Goal: Task Accomplishment & Management: Manage account settings

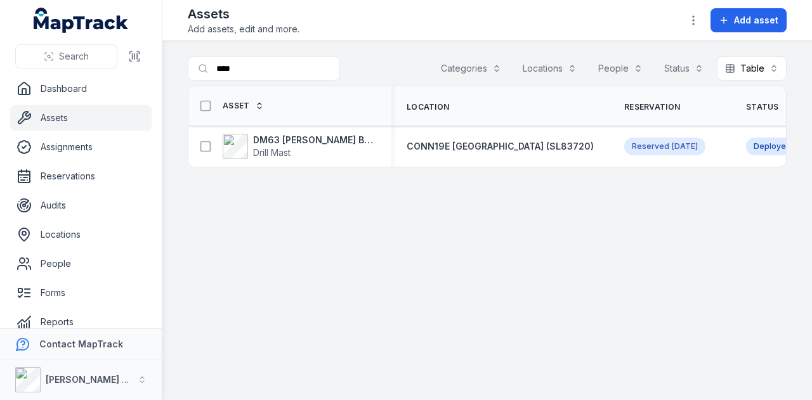
click at [65, 124] on link "Assets" at bounding box center [80, 117] width 141 height 25
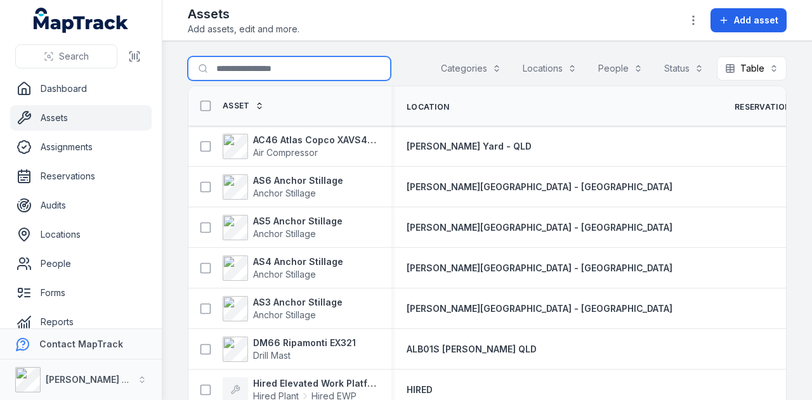
click at [235, 77] on input "****" at bounding box center [289, 68] width 203 height 24
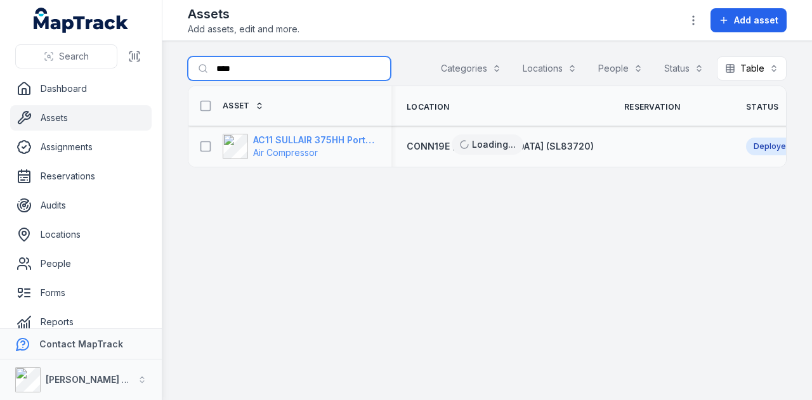
type input "****"
click at [344, 139] on strong "AC11 SULLAIR 375HH Portable Compressor" at bounding box center [314, 140] width 123 height 13
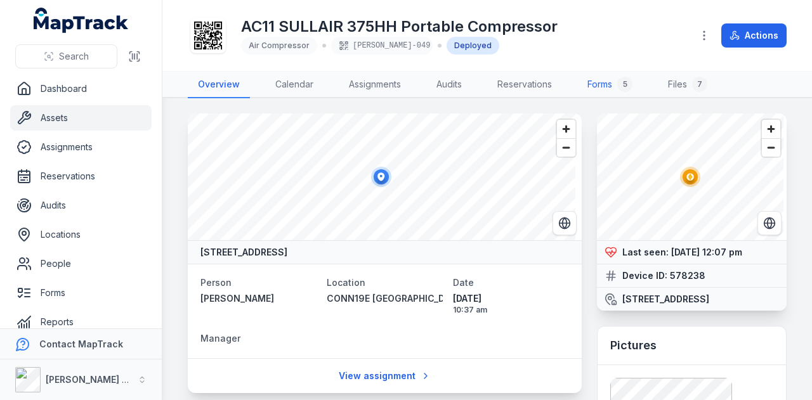
click at [618, 87] on link "Forms 5" at bounding box center [609, 85] width 65 height 27
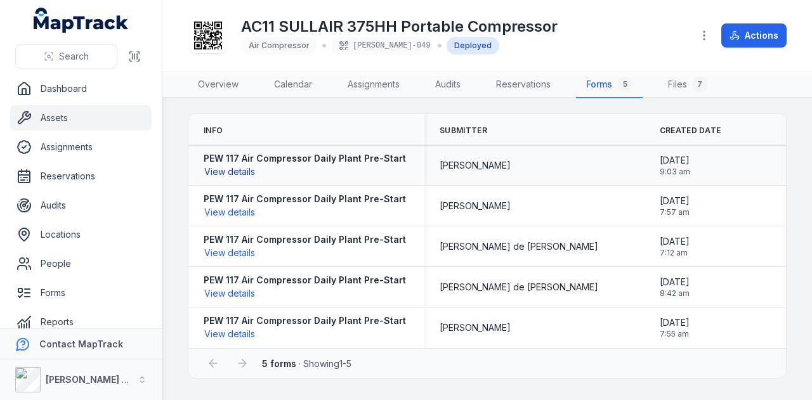
click at [230, 171] on button "View details" at bounding box center [230, 172] width 52 height 14
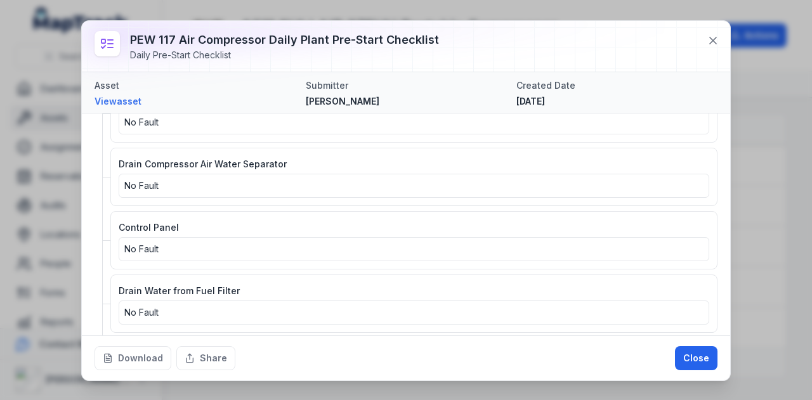
scroll to position [2392, 0]
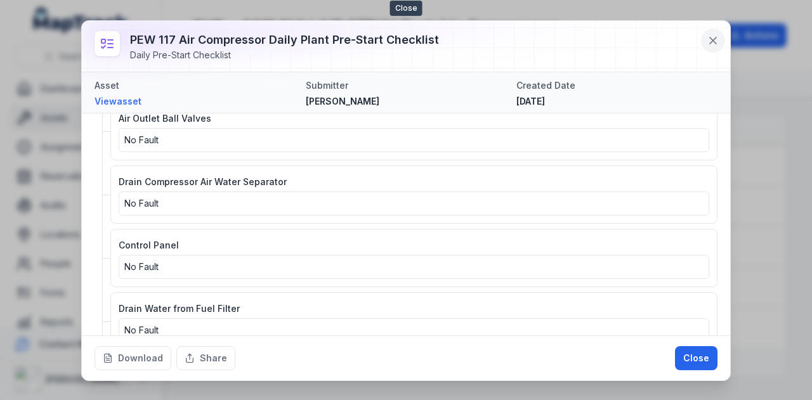
click at [714, 42] on icon at bounding box center [713, 40] width 13 height 13
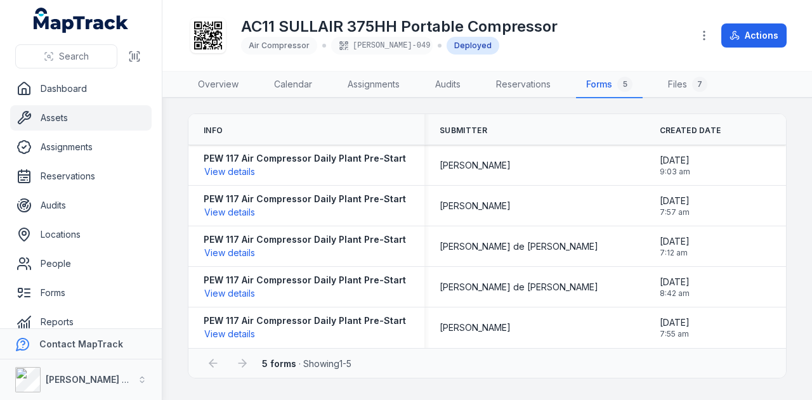
click at [62, 114] on link "Assets" at bounding box center [80, 117] width 141 height 25
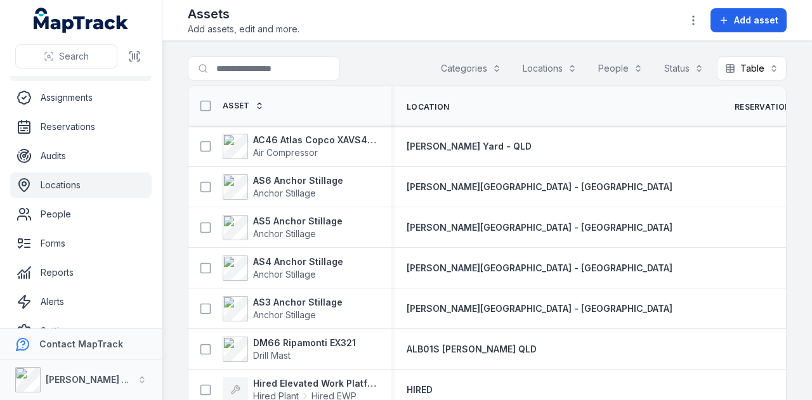
scroll to position [72, 0]
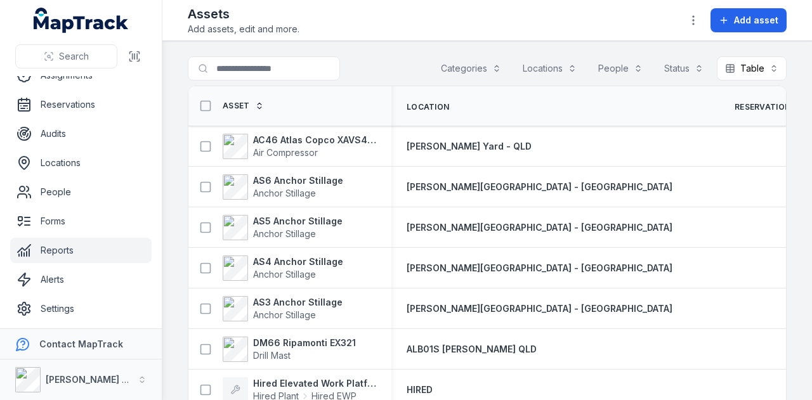
click at [103, 256] on link "Reports" at bounding box center [80, 250] width 141 height 25
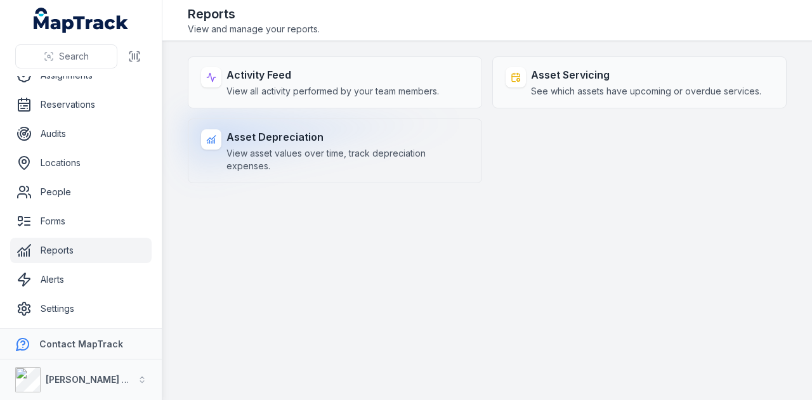
click at [258, 153] on span "View asset values over time, track depreciation expenses." at bounding box center [348, 159] width 242 height 25
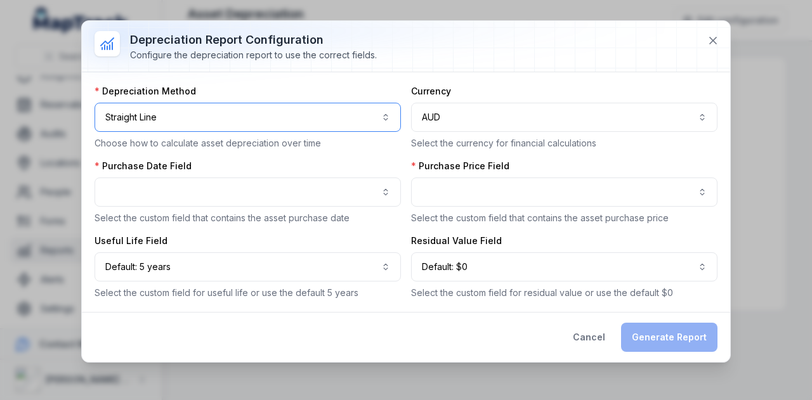
click at [383, 110] on button "**********" at bounding box center [248, 117] width 306 height 29
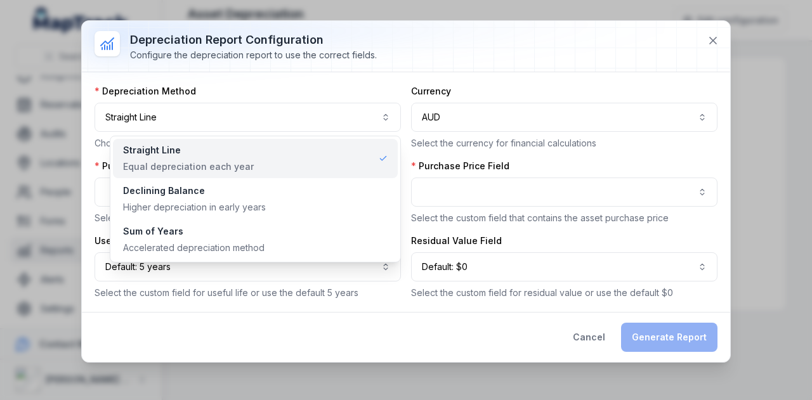
click at [384, 161] on icon at bounding box center [383, 158] width 9 height 9
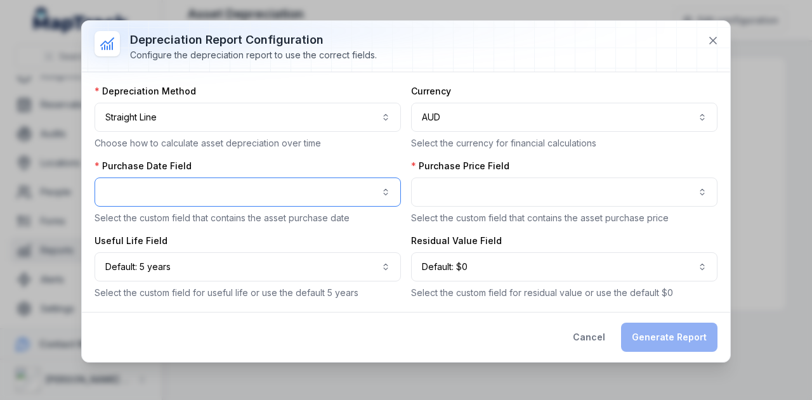
click at [205, 185] on button "button" at bounding box center [248, 192] width 306 height 29
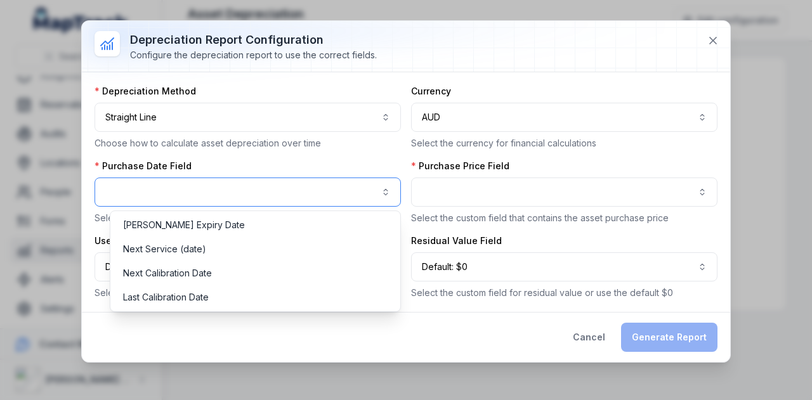
click at [393, 187] on button "button" at bounding box center [248, 192] width 306 height 29
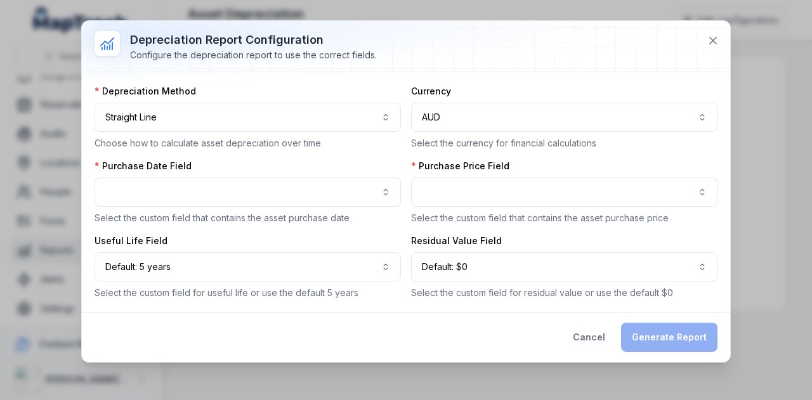
click at [532, 132] on div "Currency AUD *** Select the currency for financial calculations" at bounding box center [564, 117] width 306 height 65
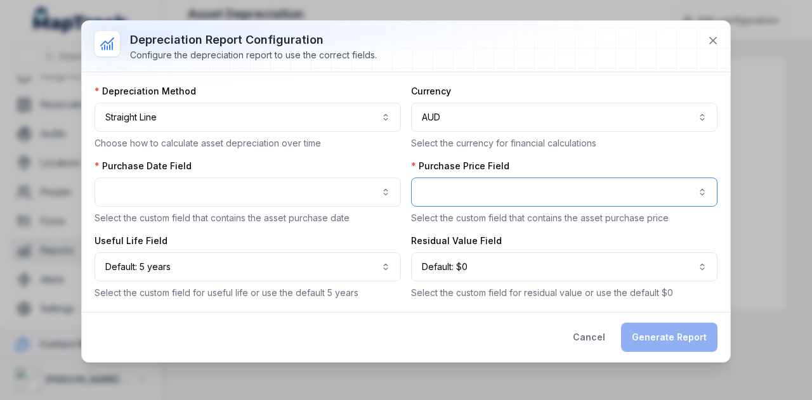
click at [695, 194] on button "button" at bounding box center [564, 192] width 306 height 29
click at [699, 186] on button "button" at bounding box center [564, 192] width 306 height 29
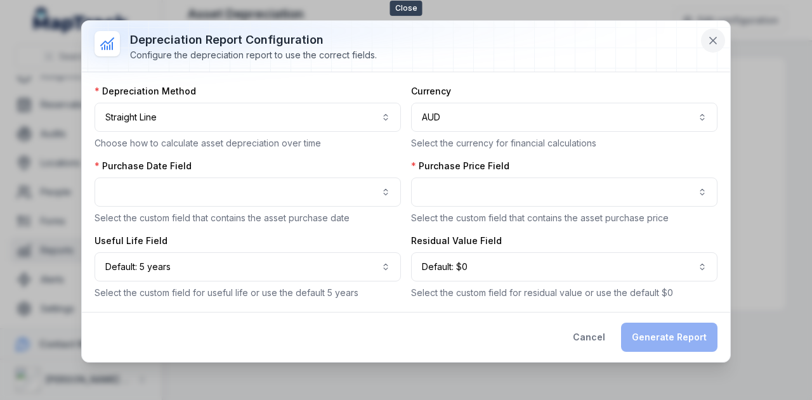
click at [712, 39] on icon at bounding box center [713, 40] width 13 height 13
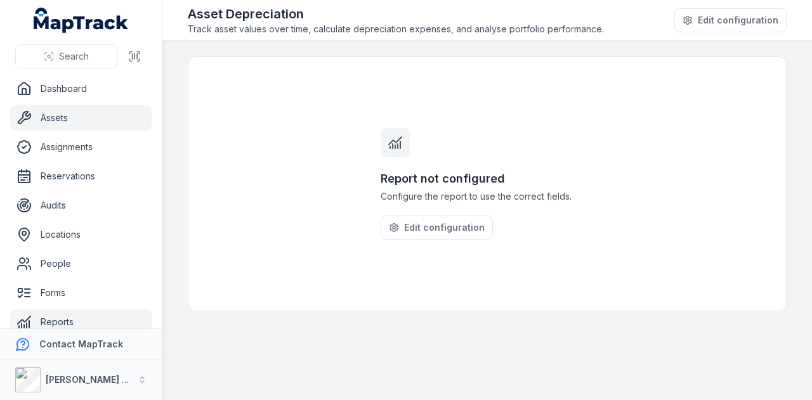
click at [84, 123] on link "Assets" at bounding box center [80, 117] width 141 height 25
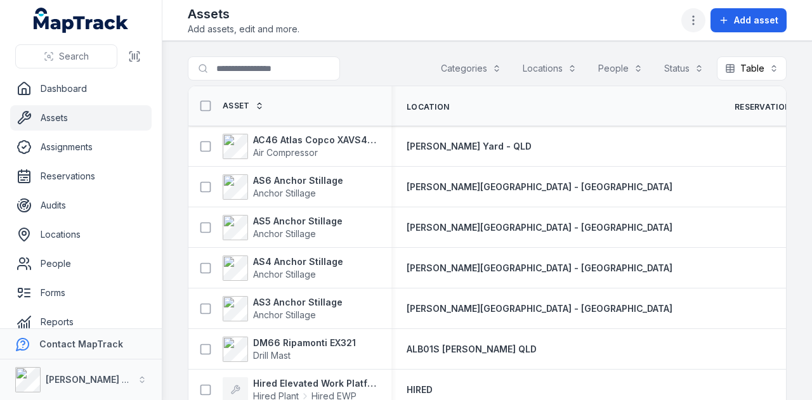
click at [703, 18] on button "button" at bounding box center [693, 20] width 24 height 24
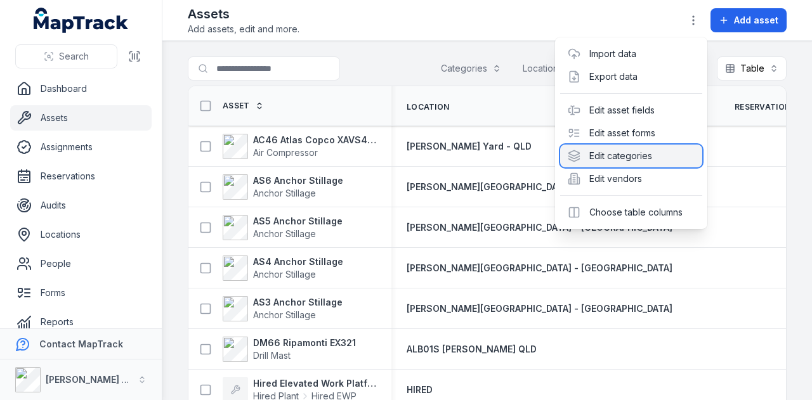
click at [657, 154] on div "Edit categories" at bounding box center [631, 156] width 142 height 23
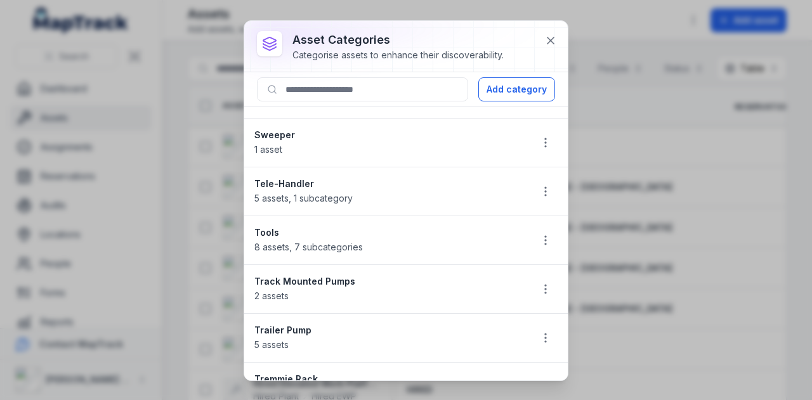
scroll to position [1296, 0]
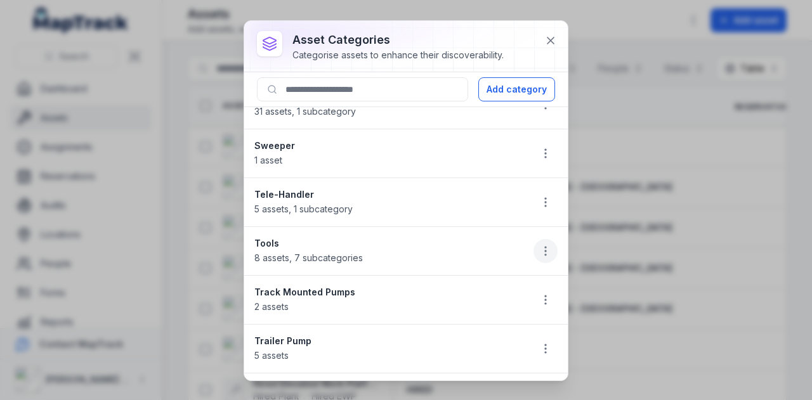
click at [539, 245] on icon "button" at bounding box center [545, 251] width 13 height 13
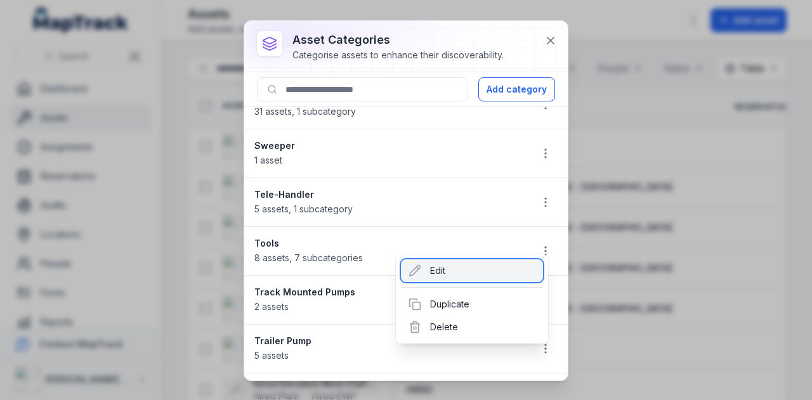
click at [480, 270] on div "Edit" at bounding box center [472, 270] width 142 height 23
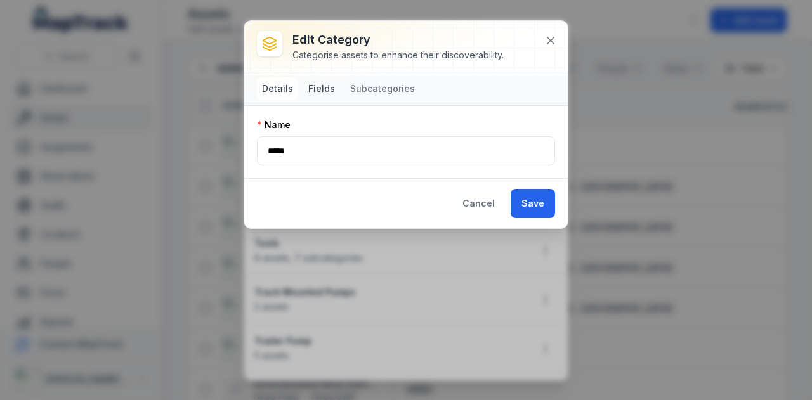
click at [331, 93] on button "Fields" at bounding box center [321, 88] width 37 height 23
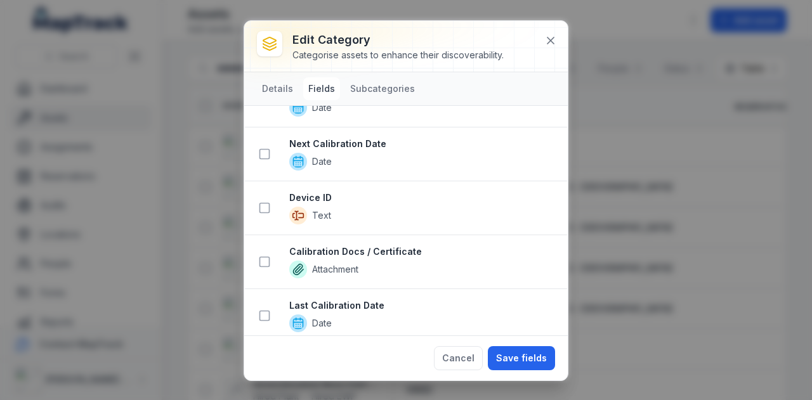
scroll to position [366, 0]
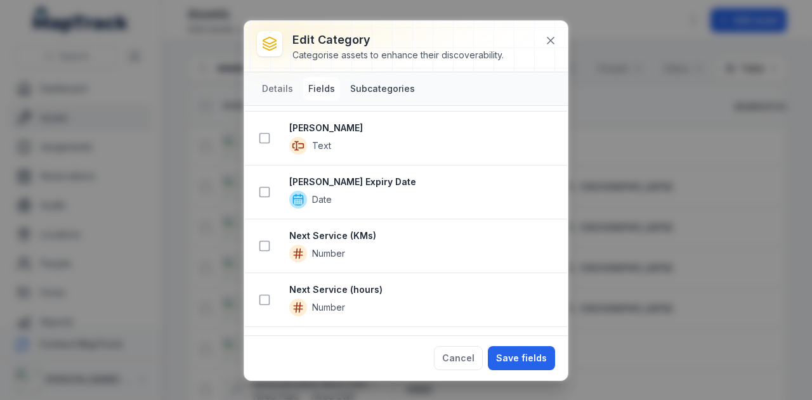
click at [374, 93] on button "Subcategories" at bounding box center [382, 88] width 75 height 23
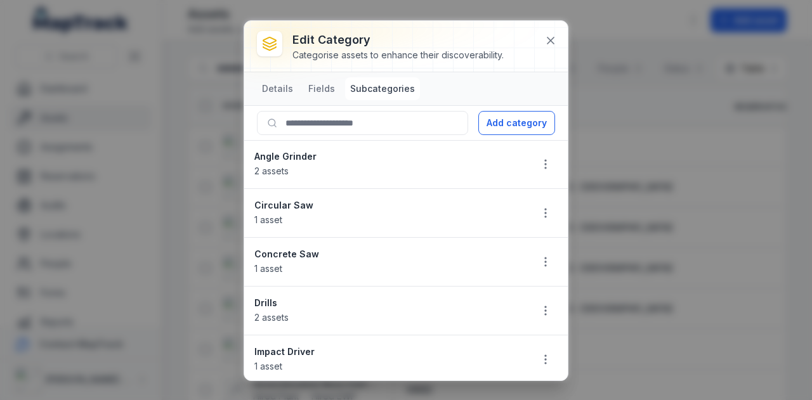
scroll to position [0, 0]
click at [283, 86] on button "Details" at bounding box center [277, 88] width 41 height 23
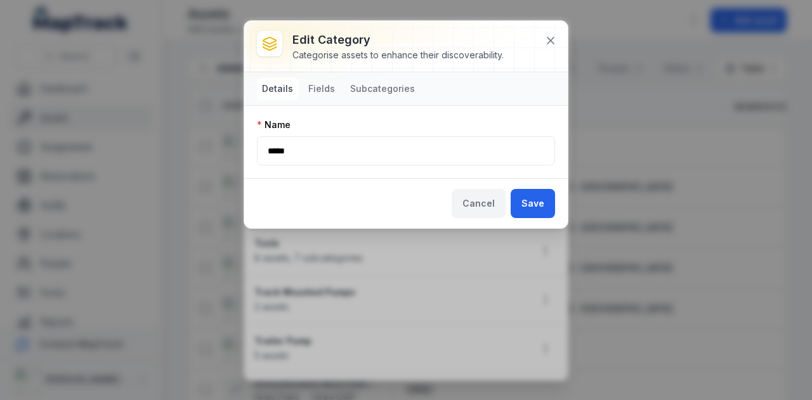
click at [475, 205] on button "Cancel" at bounding box center [479, 203] width 54 height 29
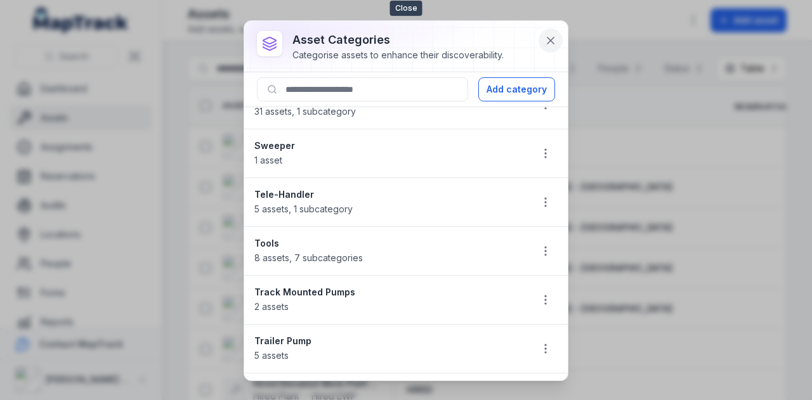
click at [547, 46] on icon at bounding box center [550, 40] width 13 height 13
